Goal: Find specific fact: Find specific fact

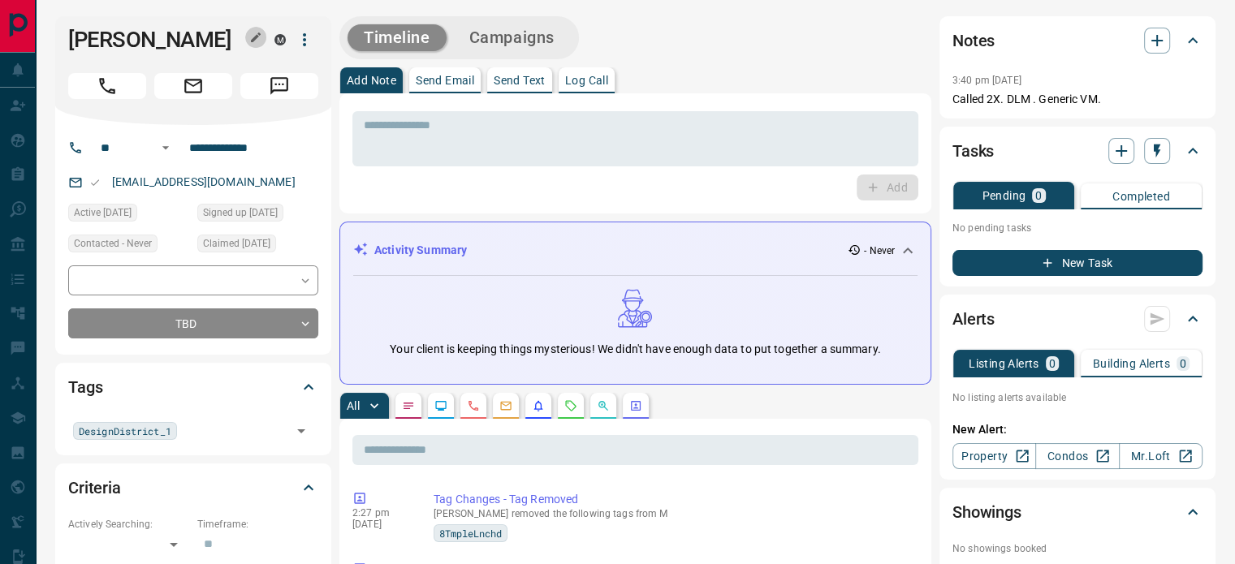
click at [246, 35] on button "button" at bounding box center [255, 37] width 21 height 21
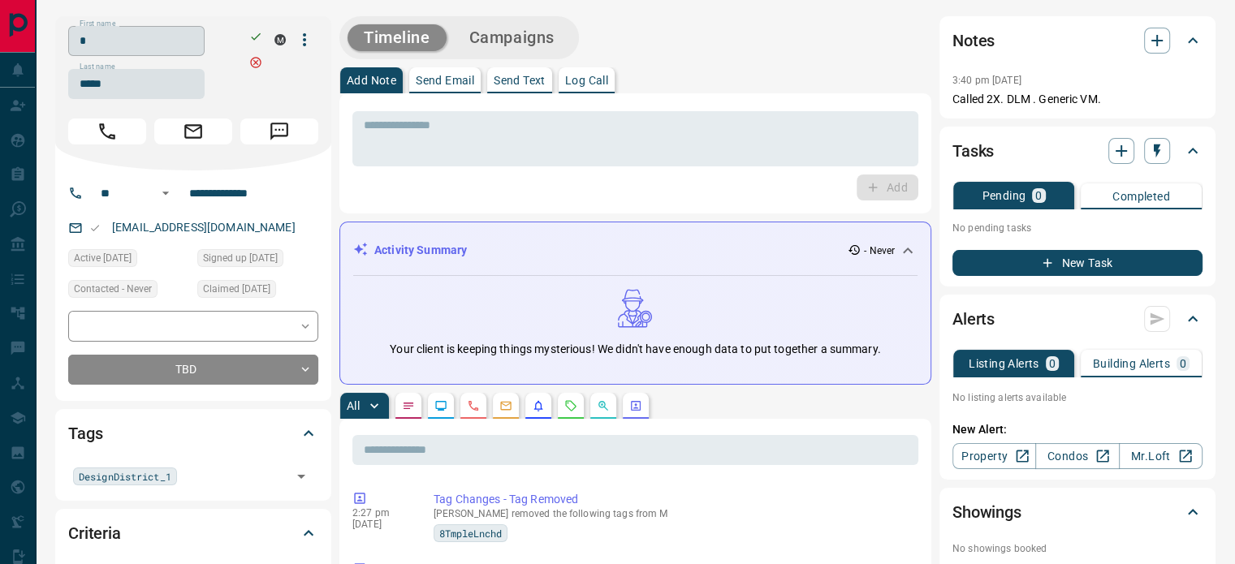
click at [190, 50] on input "*" at bounding box center [136, 41] width 136 height 30
click at [142, 84] on input "*****" at bounding box center [136, 84] width 136 height 30
click at [239, 190] on input "**********" at bounding box center [246, 193] width 127 height 26
click at [266, 230] on div "[EMAIL_ADDRESS][DOMAIN_NAME]" at bounding box center [193, 227] width 250 height 27
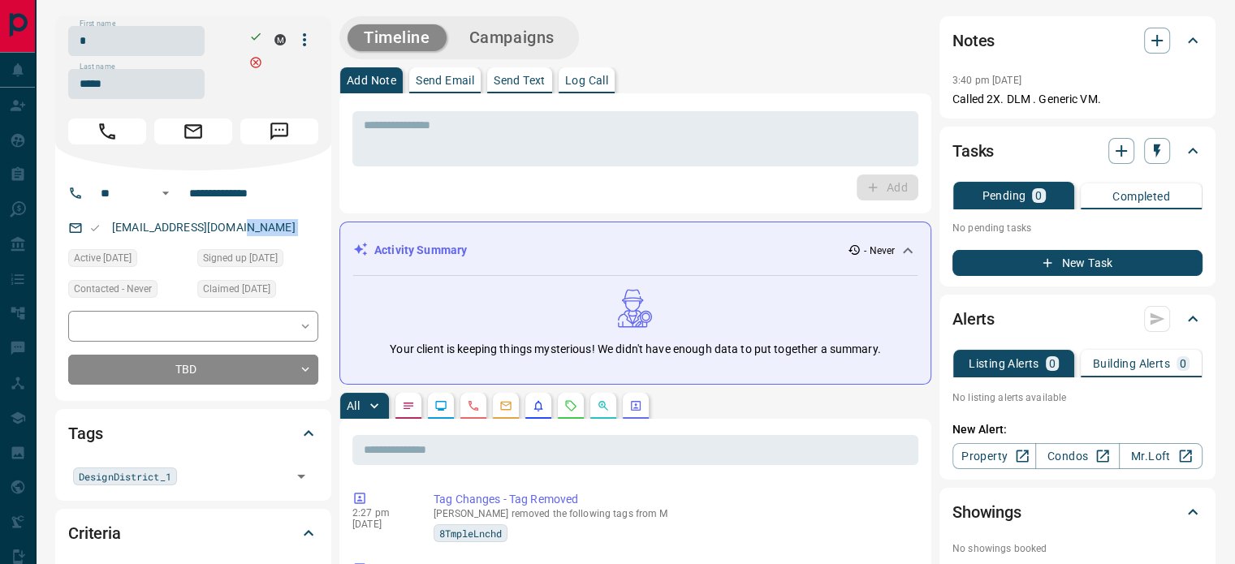
click at [266, 230] on div "[EMAIL_ADDRESS][DOMAIN_NAME]" at bounding box center [193, 227] width 250 height 27
copy link "[EMAIL_ADDRESS][DOMAIN_NAME]"
click at [1115, 100] on p "Called 2X. DLM . Generic VM." at bounding box center [1077, 99] width 250 height 17
click at [964, 72] on div "3:40 pm [DATE] Pin" at bounding box center [1077, 80] width 250 height 21
click at [1007, 77] on p "3:40 pm [DATE]" at bounding box center [986, 80] width 69 height 11
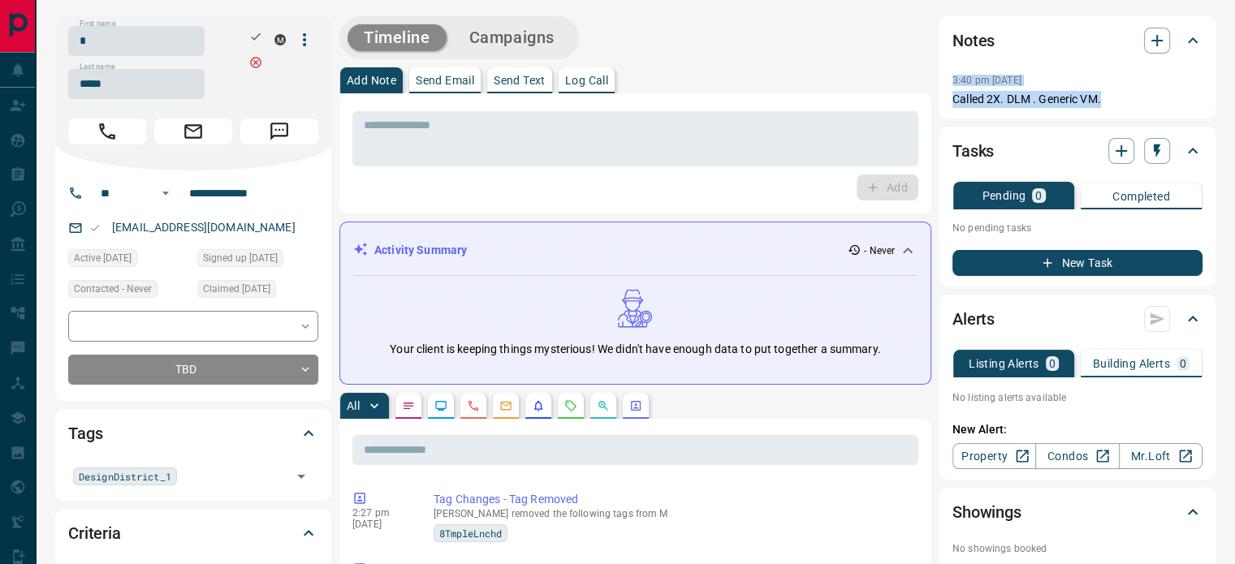
copy div "3:40 pm [DATE] Pin Called 2X. DLM . Generic VM."
drag, startPoint x: 1106, startPoint y: 99, endPoint x: 951, endPoint y: 80, distance: 156.2
click at [951, 80] on div "Notes 3:40 pm [DATE] Called 2X. DLM . Generic VM." at bounding box center [1077, 67] width 276 height 102
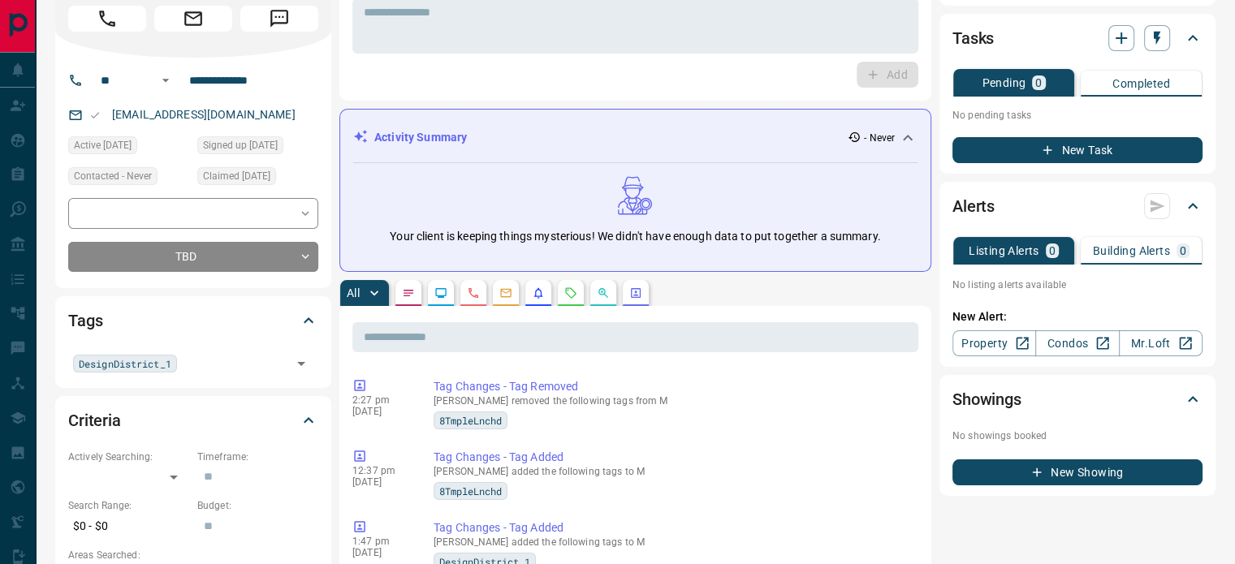
scroll to position [162, 0]
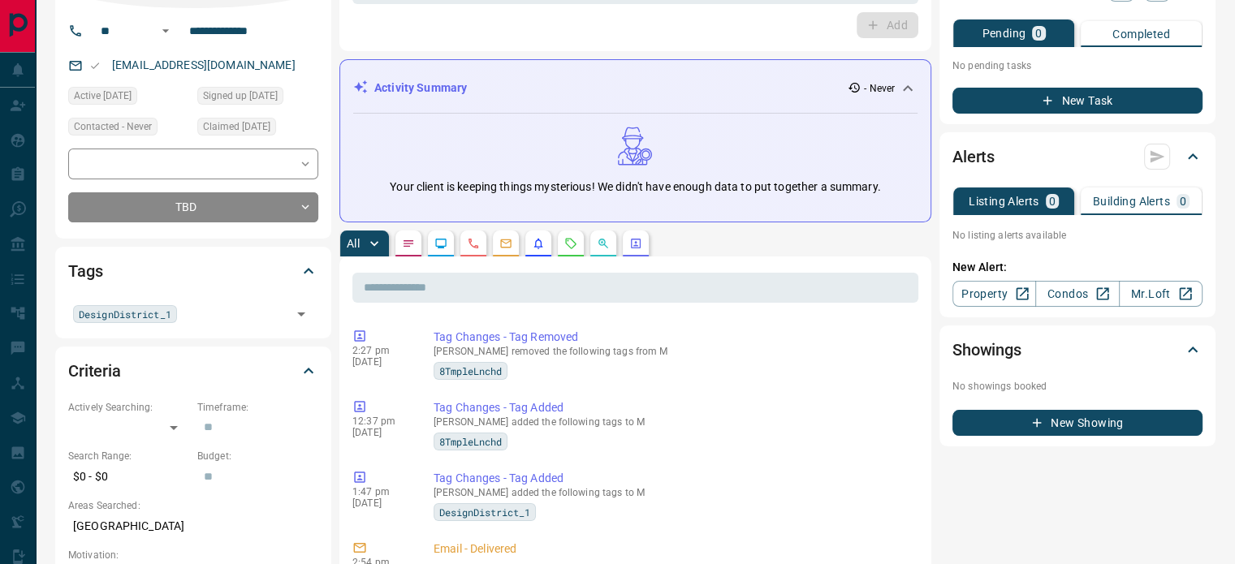
click at [474, 244] on icon "Calls" at bounding box center [473, 243] width 13 height 13
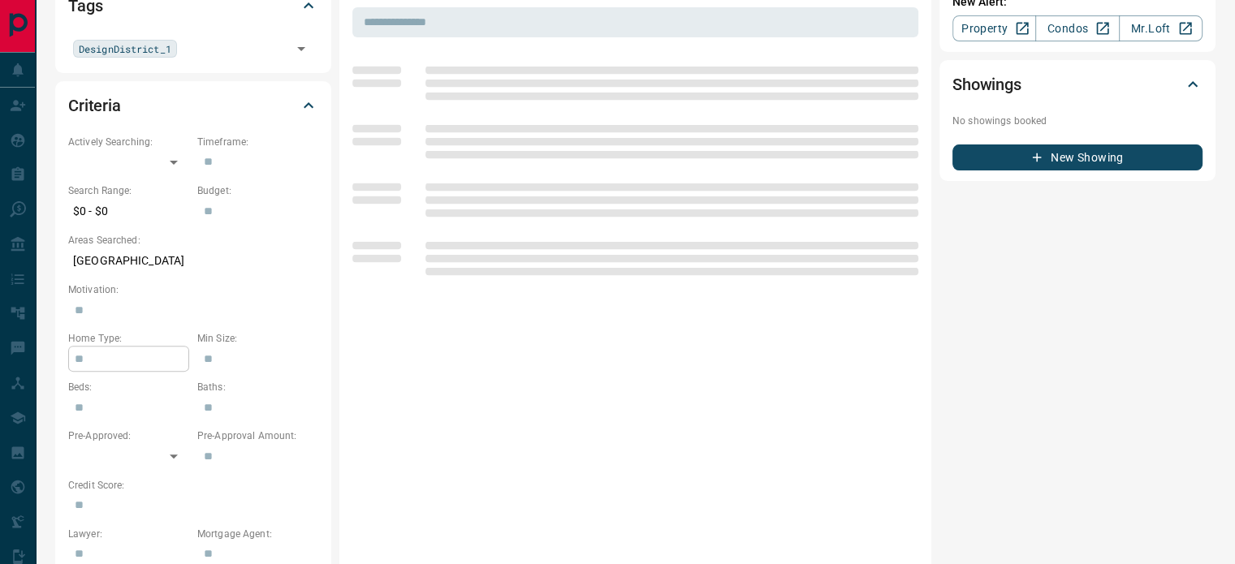
scroll to position [487, 0]
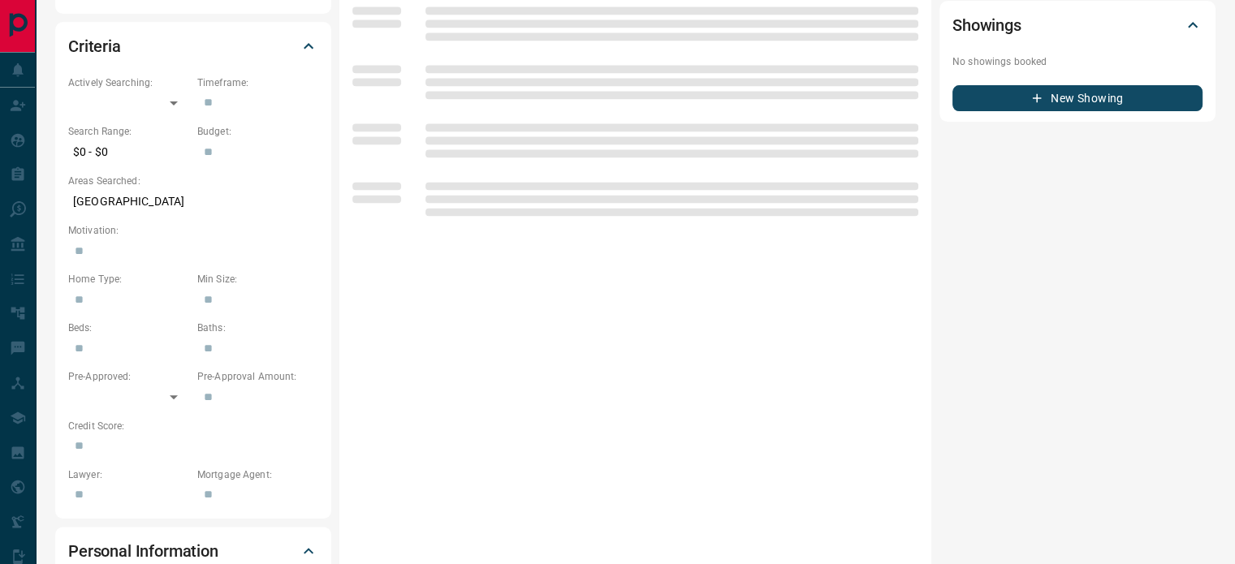
click at [91, 198] on p "[GEOGRAPHIC_DATA]" at bounding box center [193, 201] width 250 height 27
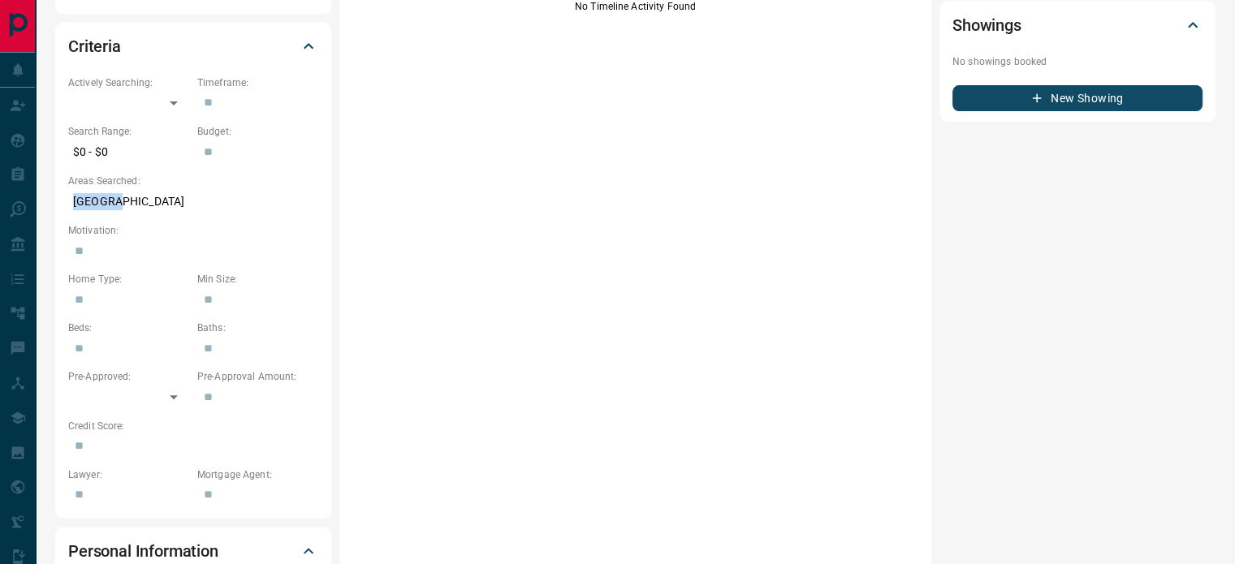
copy p "[GEOGRAPHIC_DATA]"
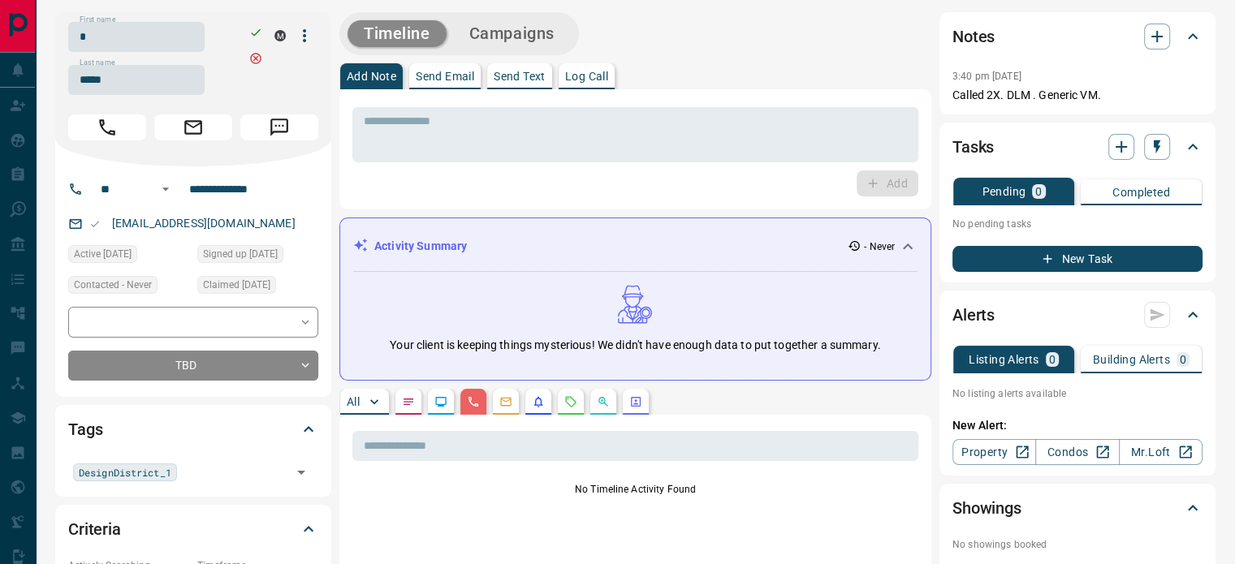
scroll to position [0, 0]
